Goal: Information Seeking & Learning: Learn about a topic

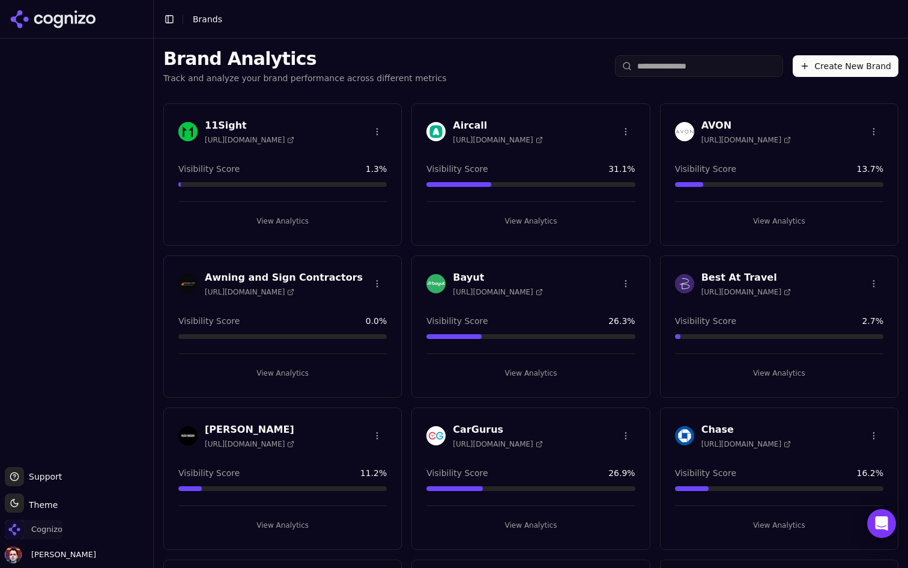
click at [35, 530] on span "Cognizo" at bounding box center [46, 529] width 31 height 11
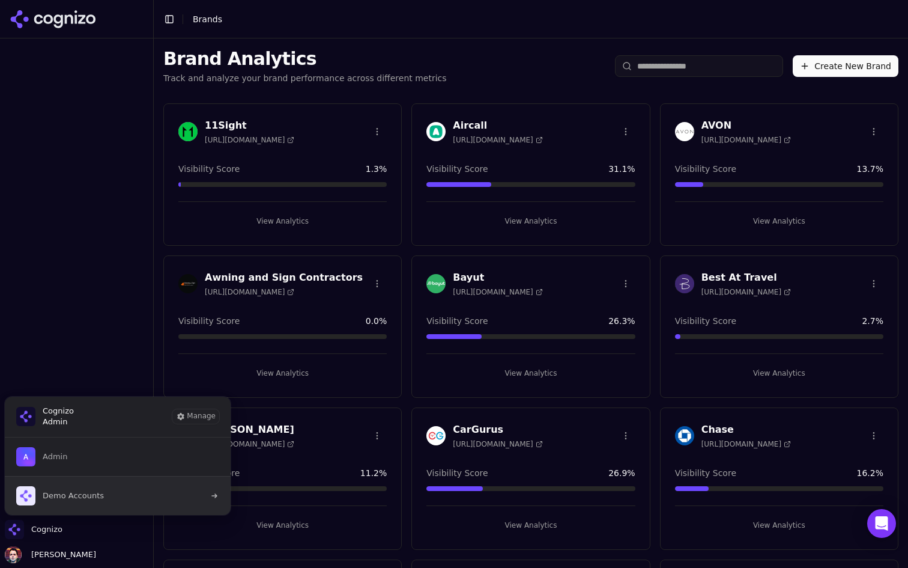
click at [95, 491] on span "Demo Accounts" at bounding box center [73, 495] width 61 height 11
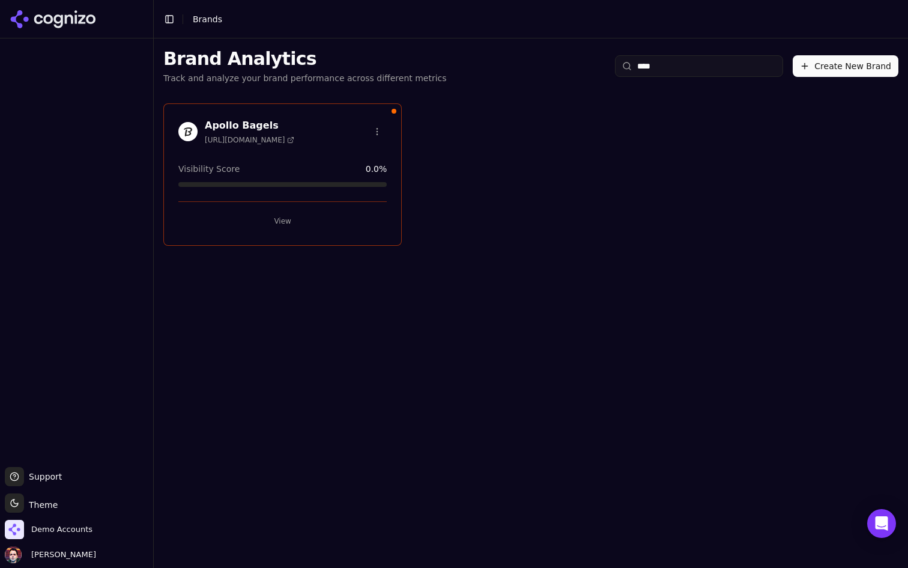
type input "****"
click at [276, 224] on button "View" at bounding box center [282, 220] width 208 height 19
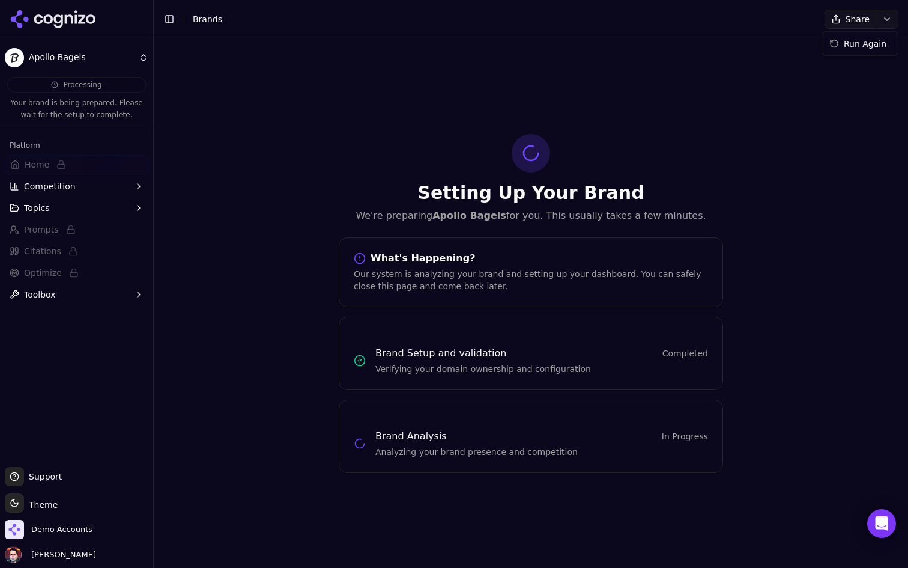
click at [891, 19] on html "Apollo Bagels Processing Your brand is being prepared. Please wait for the setu…" at bounding box center [454, 284] width 908 height 568
click at [851, 46] on div "Run Again" at bounding box center [860, 43] width 71 height 19
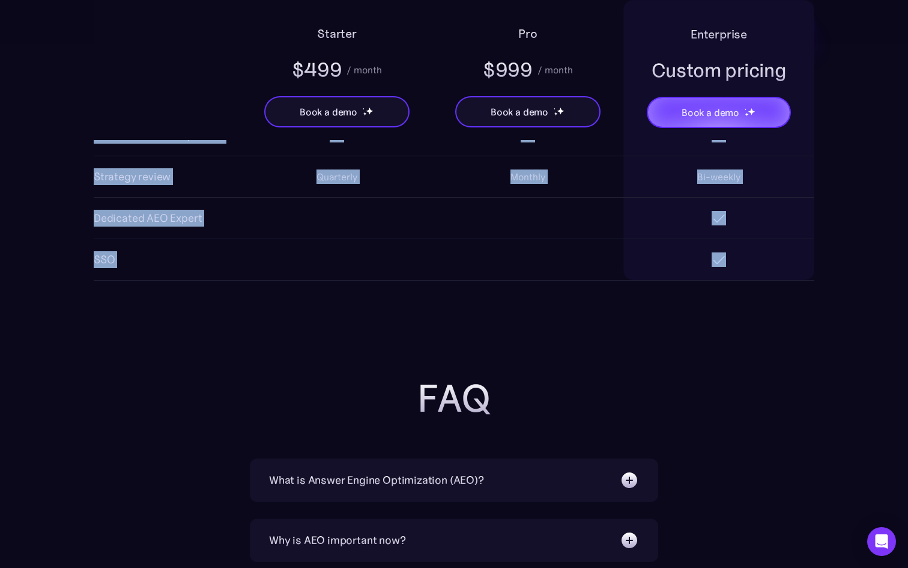
scroll to position [2355, 0]
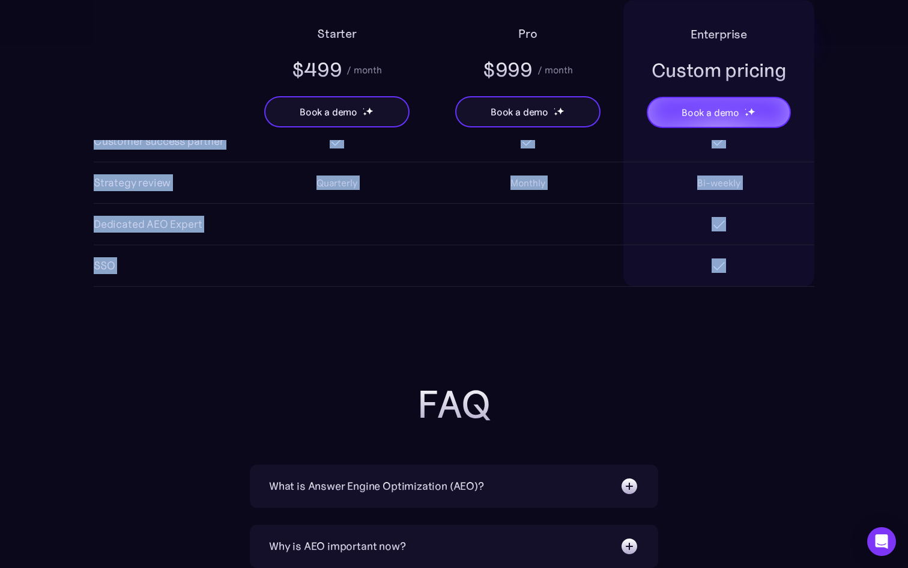
drag, startPoint x: 93, startPoint y: 216, endPoint x: 738, endPoint y: 268, distance: 647.2
copy div "AI Search Analytics Platforms ChatGPT Perplexity Google AI Overviews Google Gem…"
